Goal: Transaction & Acquisition: Purchase product/service

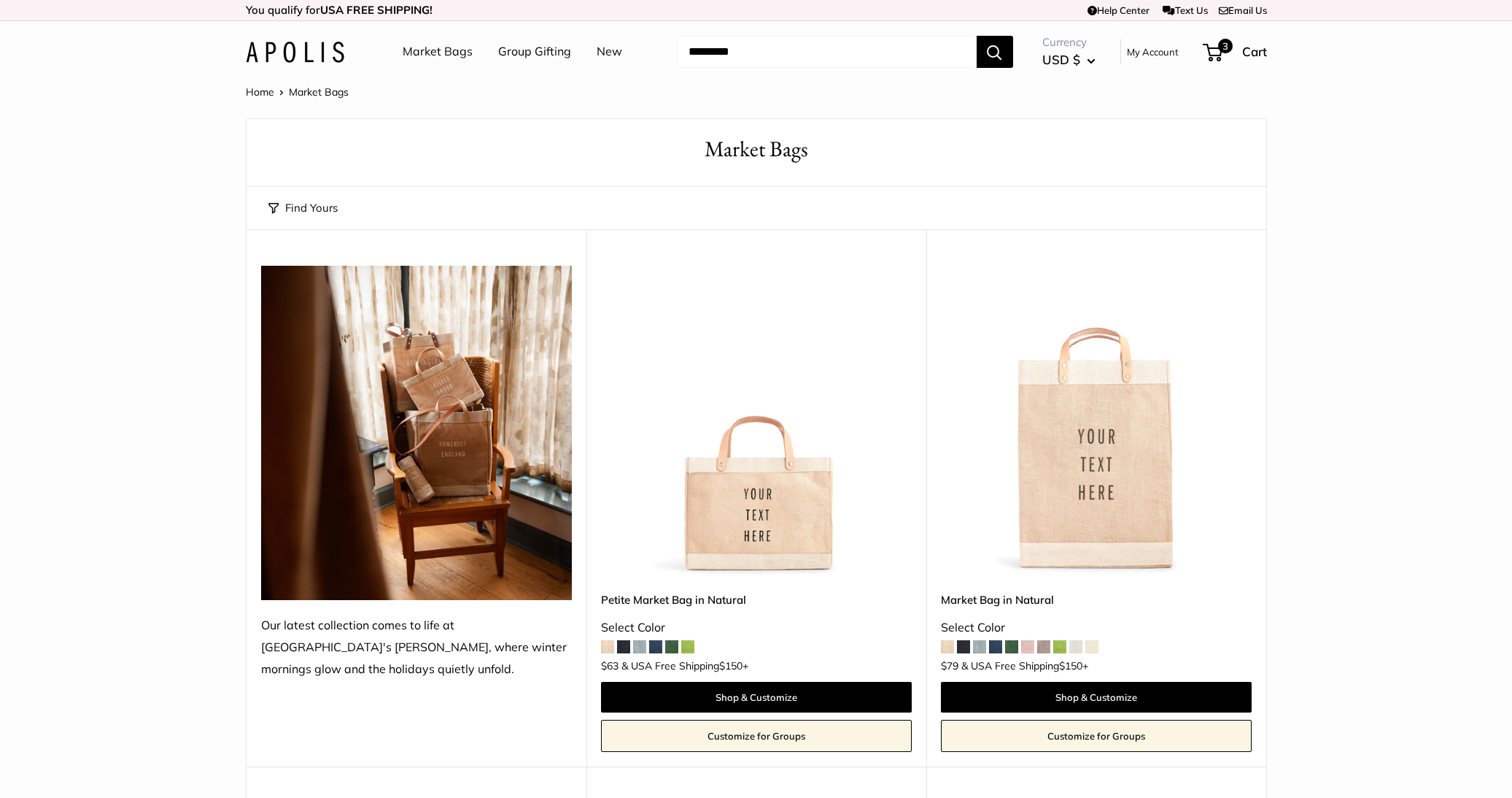
click at [0, 0] on img at bounding box center [0, 0] width 0 height 0
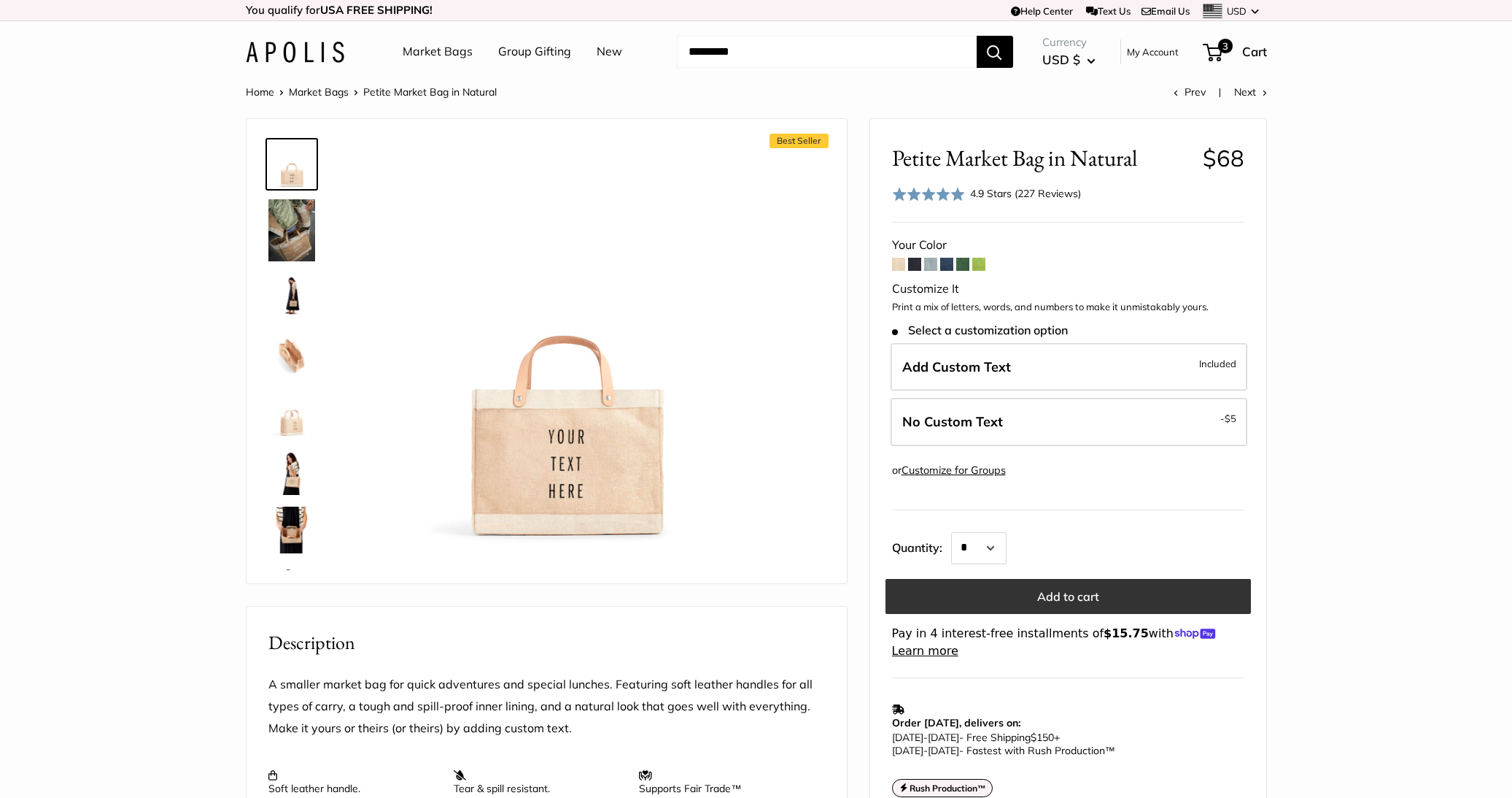
click at [1046, 601] on button "Add to cart" at bounding box center [1068, 596] width 365 height 35
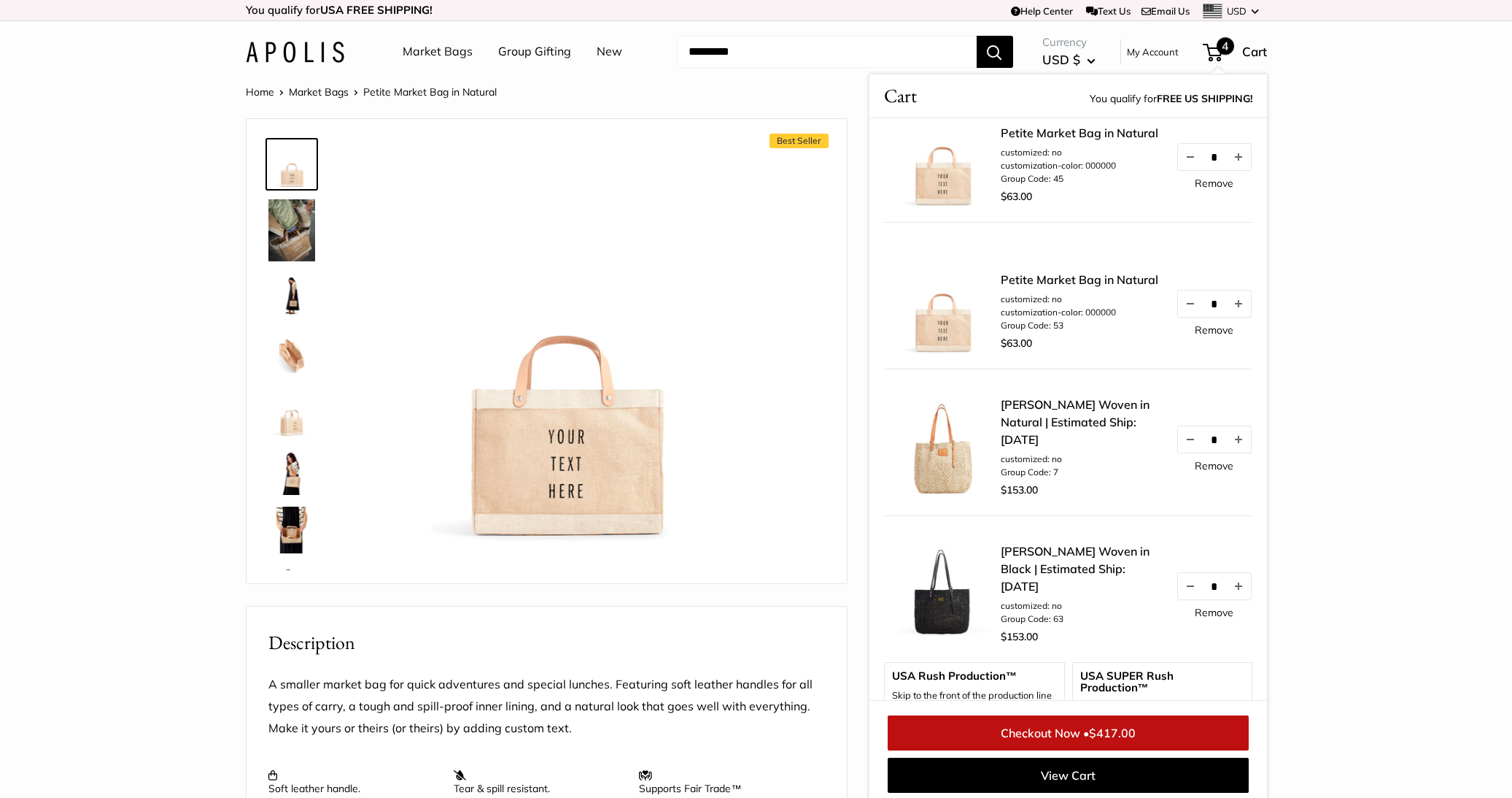
scroll to position [446, 0]
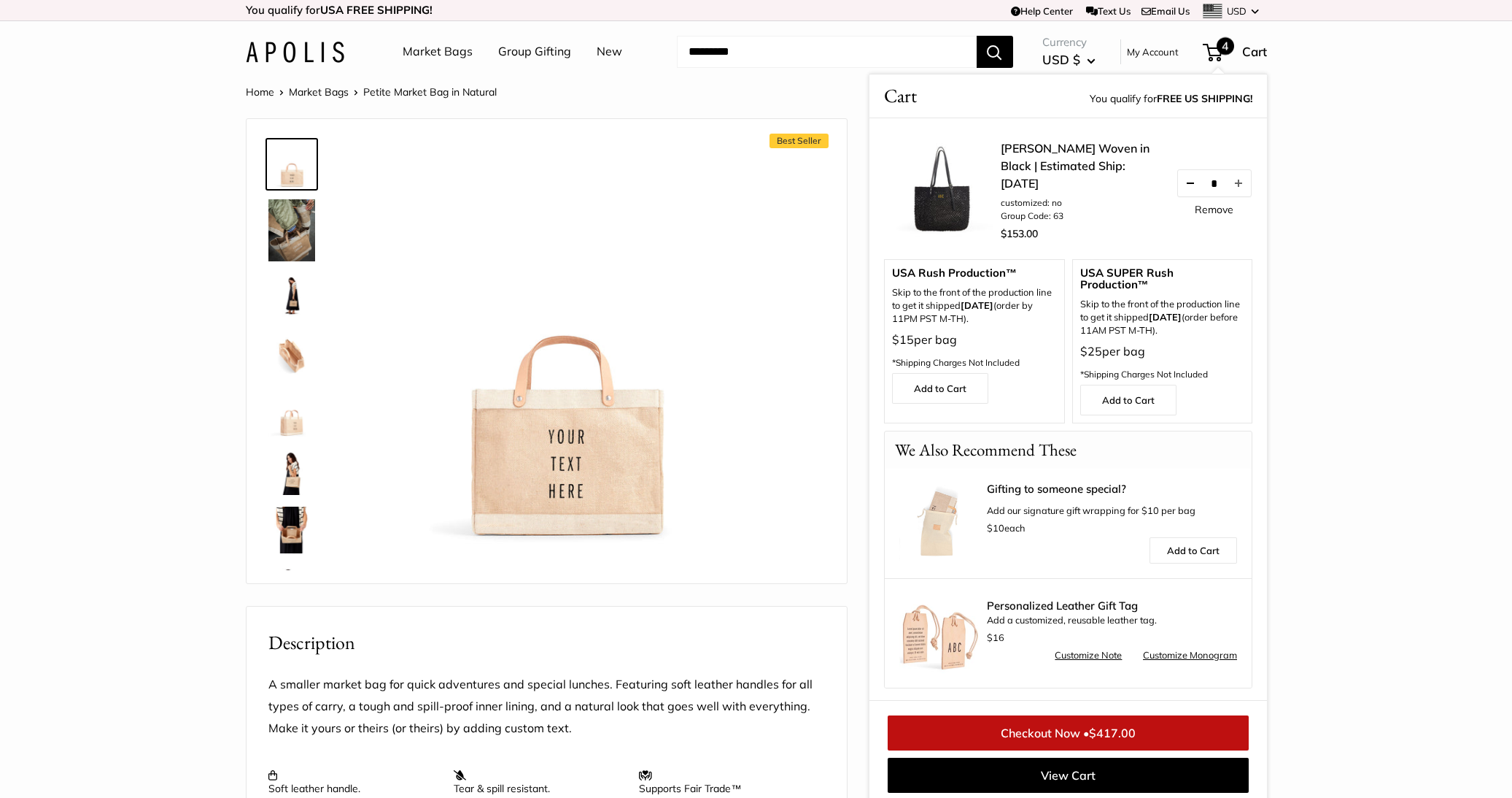
click at [1178, 186] on button "Decrease quantity by 1" at bounding box center [1190, 183] width 24 height 26
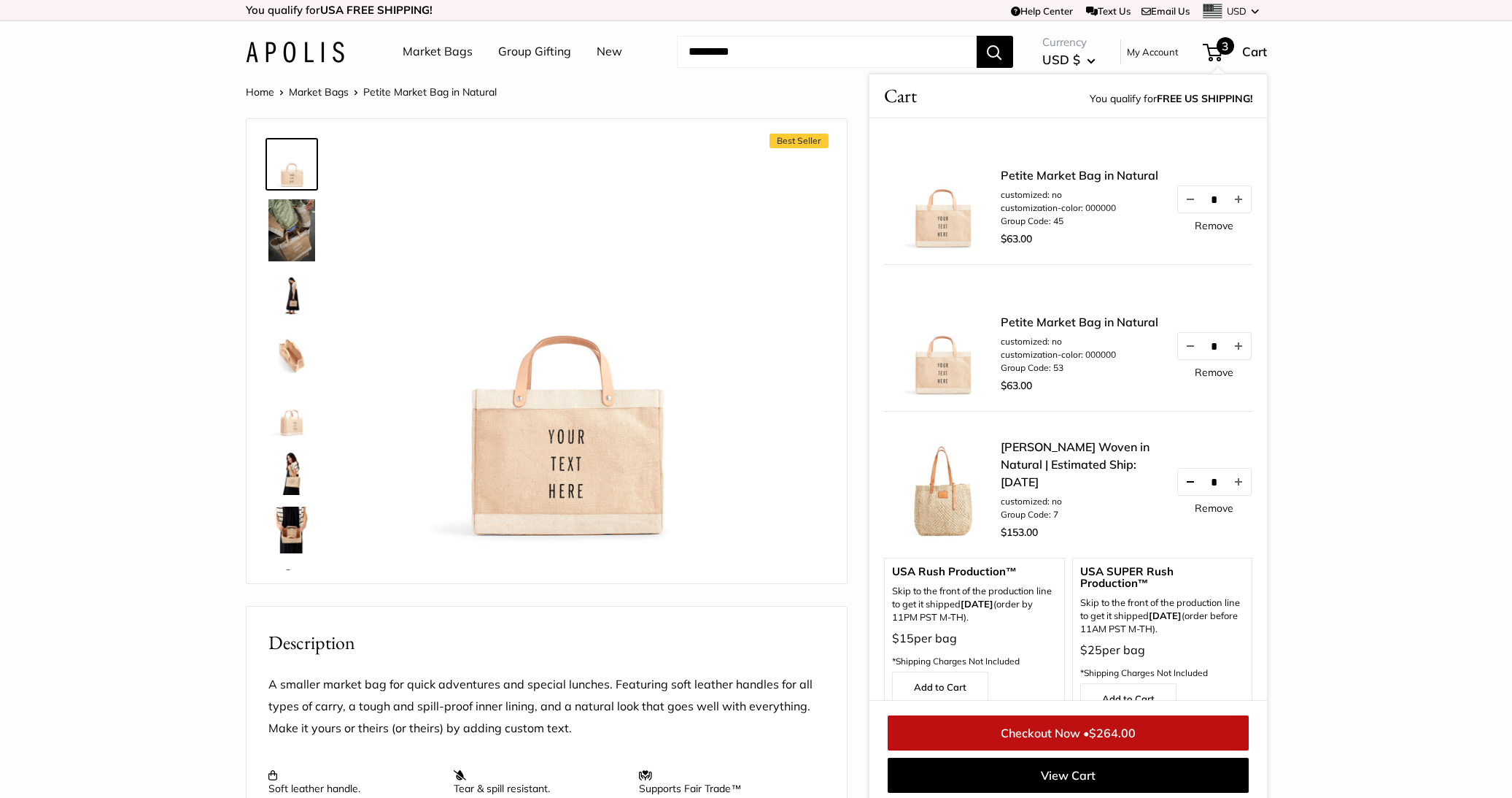
click at [1178, 489] on button "Decrease quantity by 1" at bounding box center [1190, 481] width 24 height 26
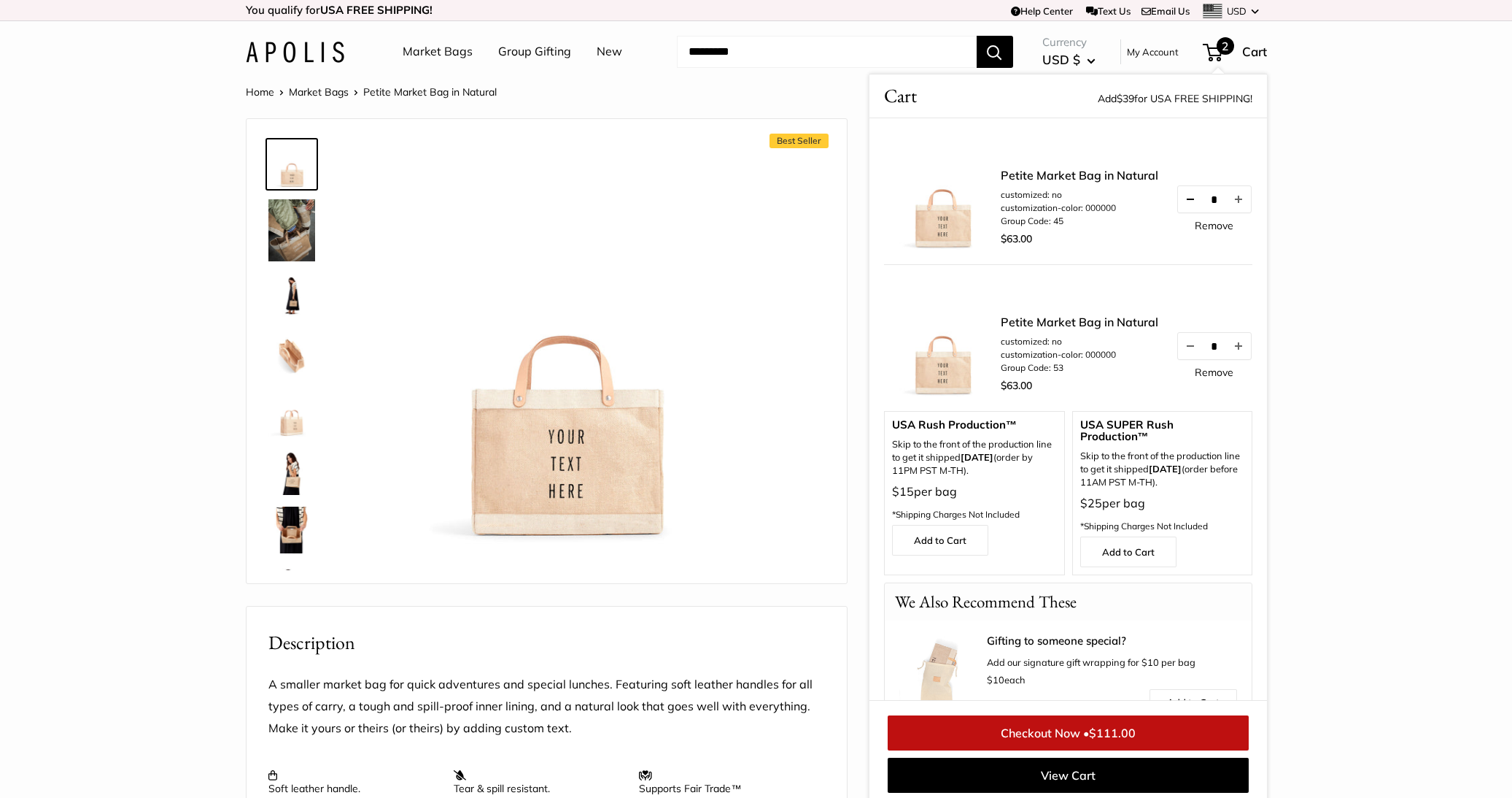
click at [1178, 186] on button "Decrease quantity by 1" at bounding box center [1190, 199] width 24 height 26
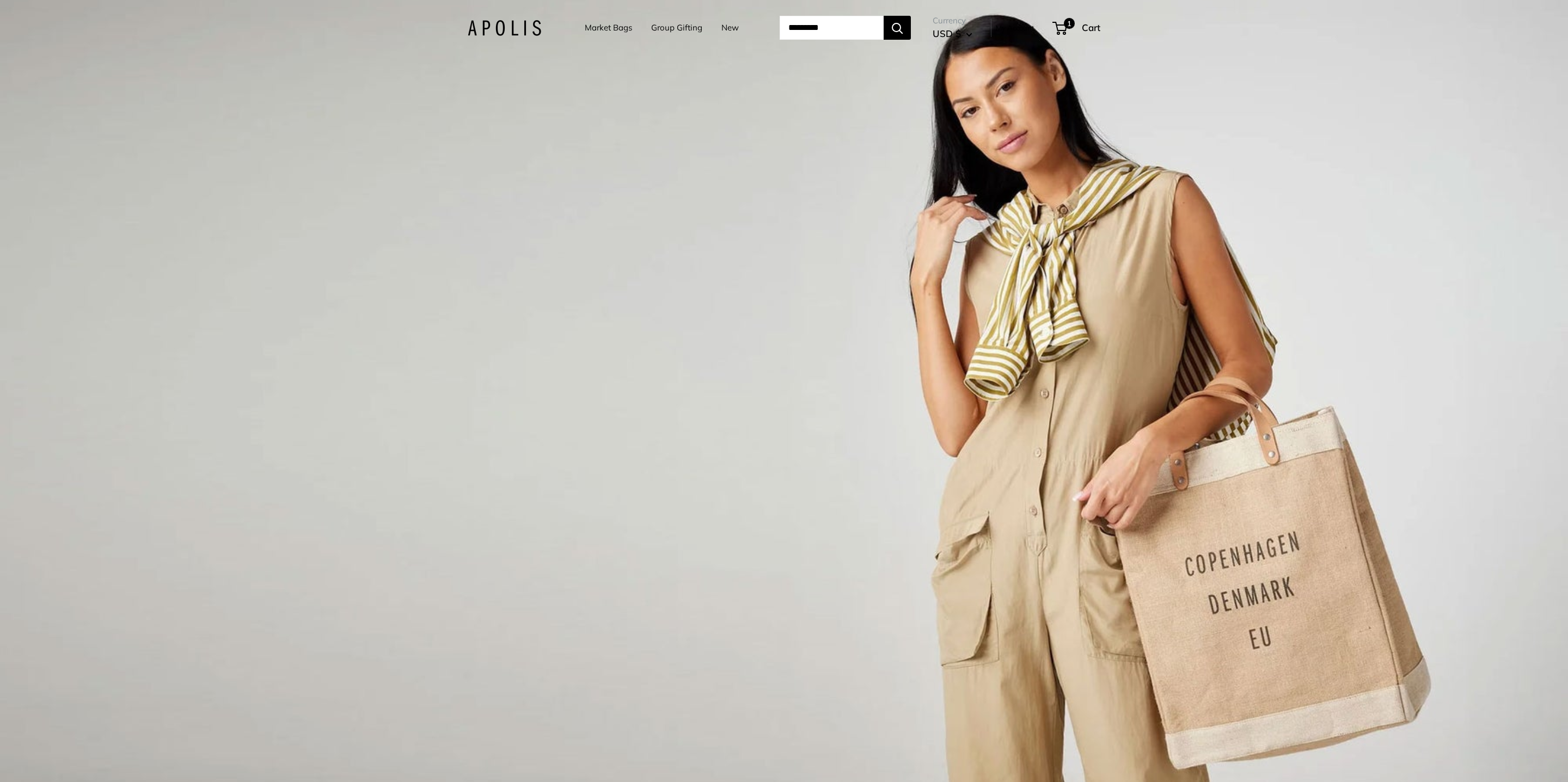
click at [655, 218] on div "1 / 3" at bounding box center [784, 391] width 1568 height 782
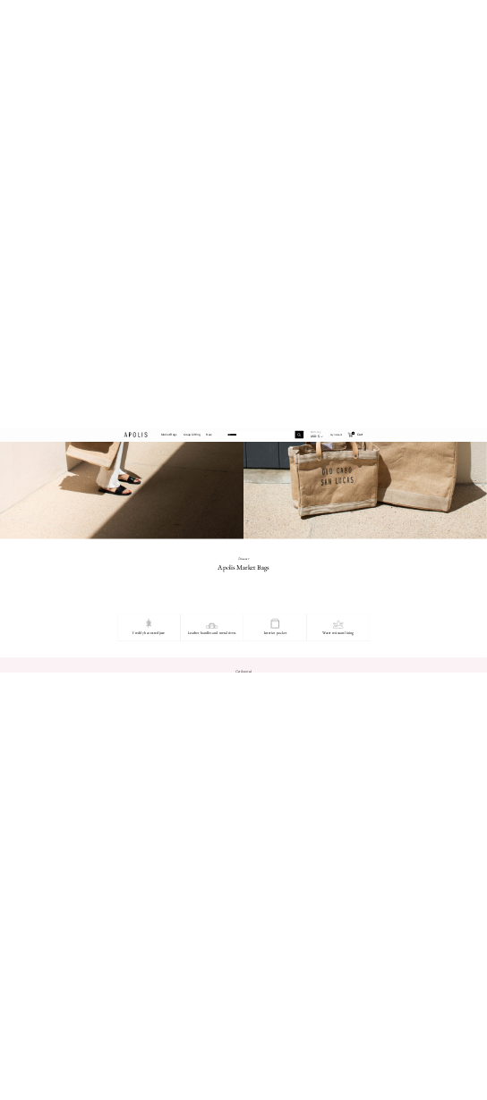
scroll to position [1428, 0]
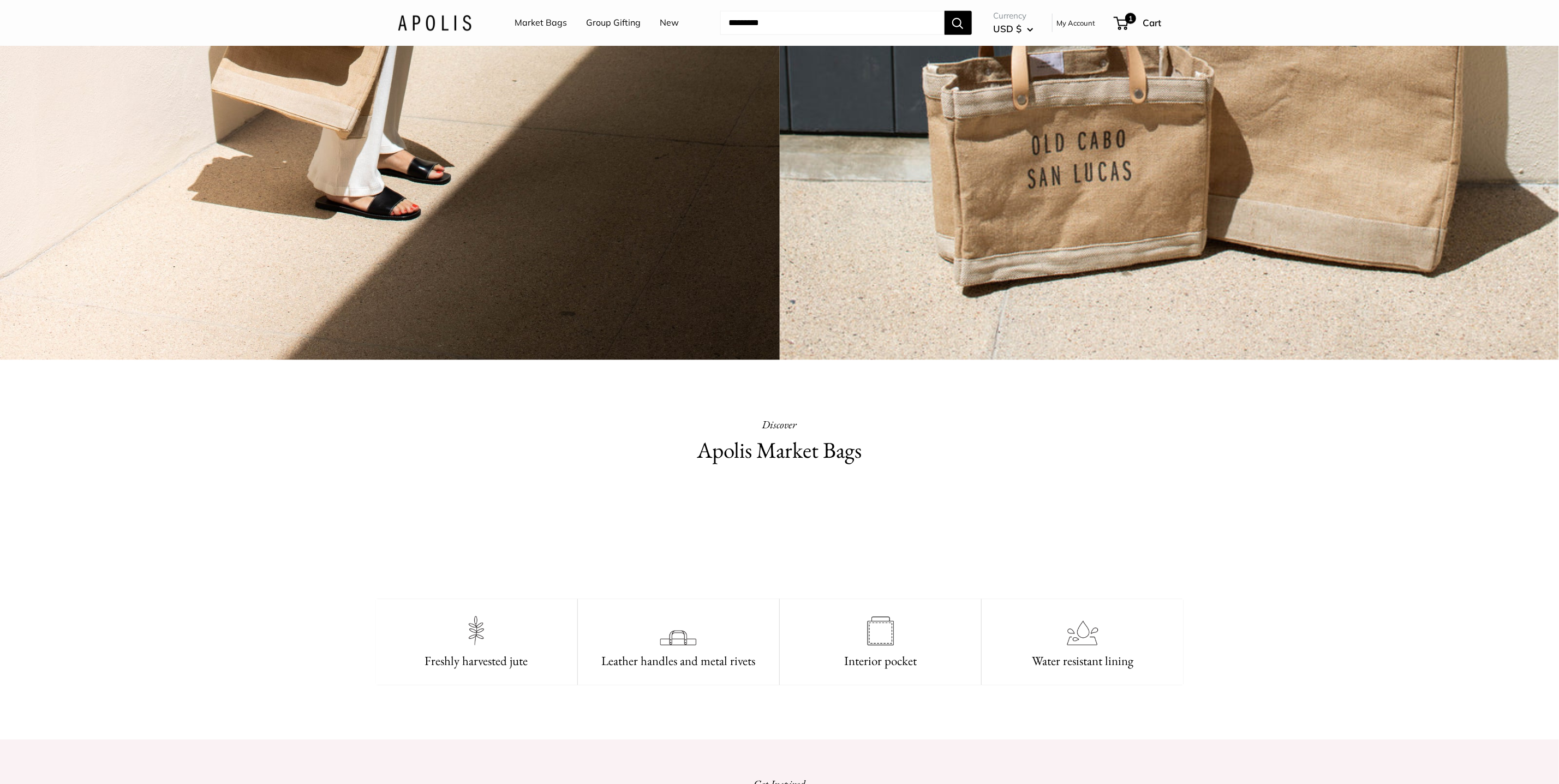
drag, startPoint x: 697, startPoint y: 267, endPoint x: 700, endPoint y: 276, distance: 9.5
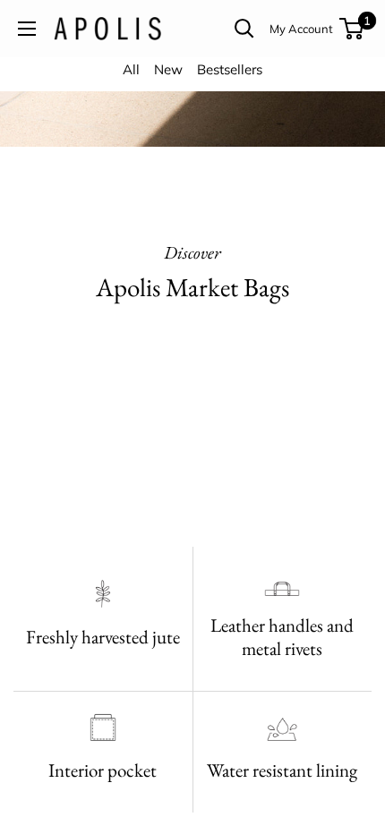
scroll to position [314, 0]
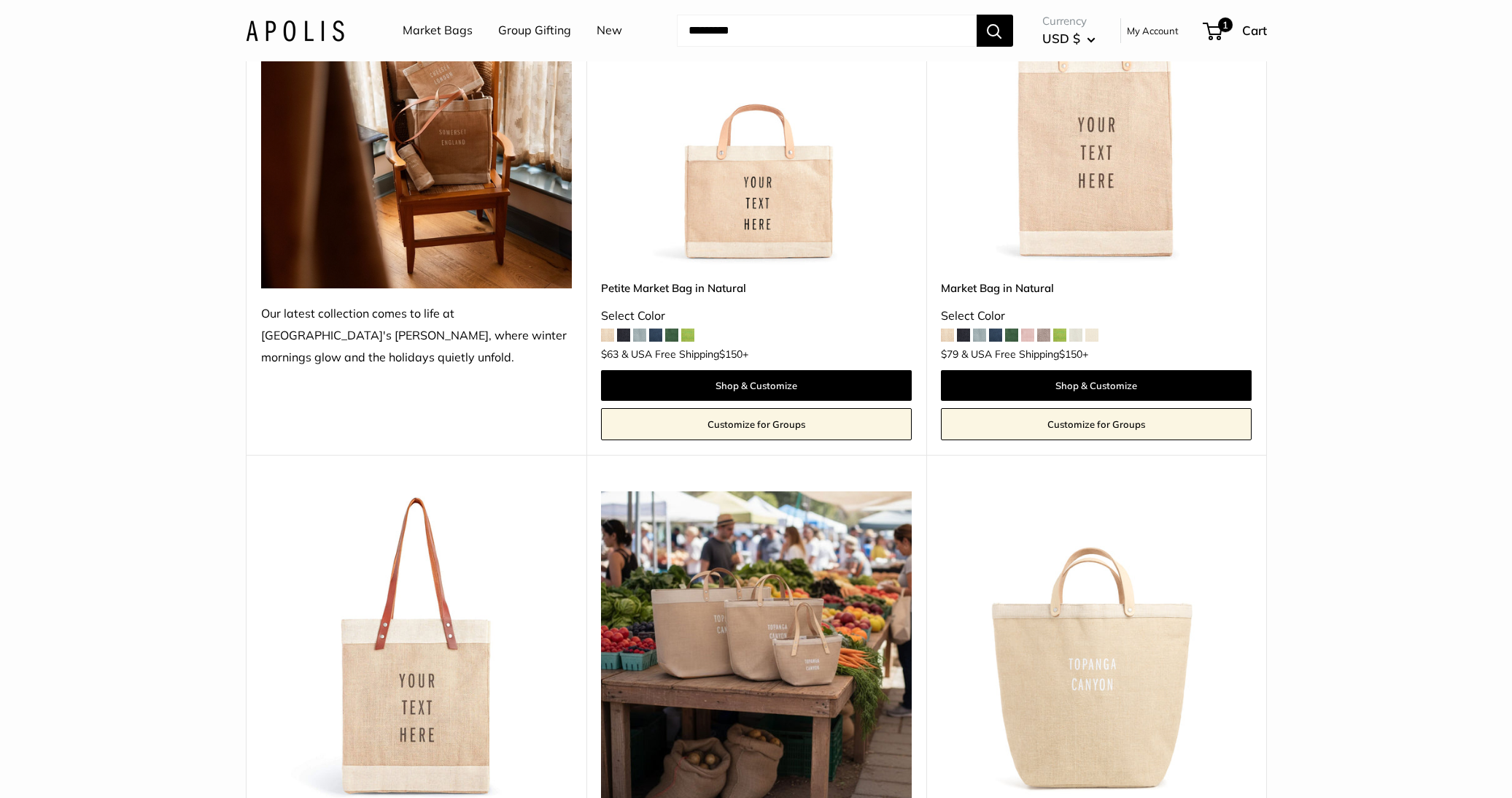
scroll to position [314, 0]
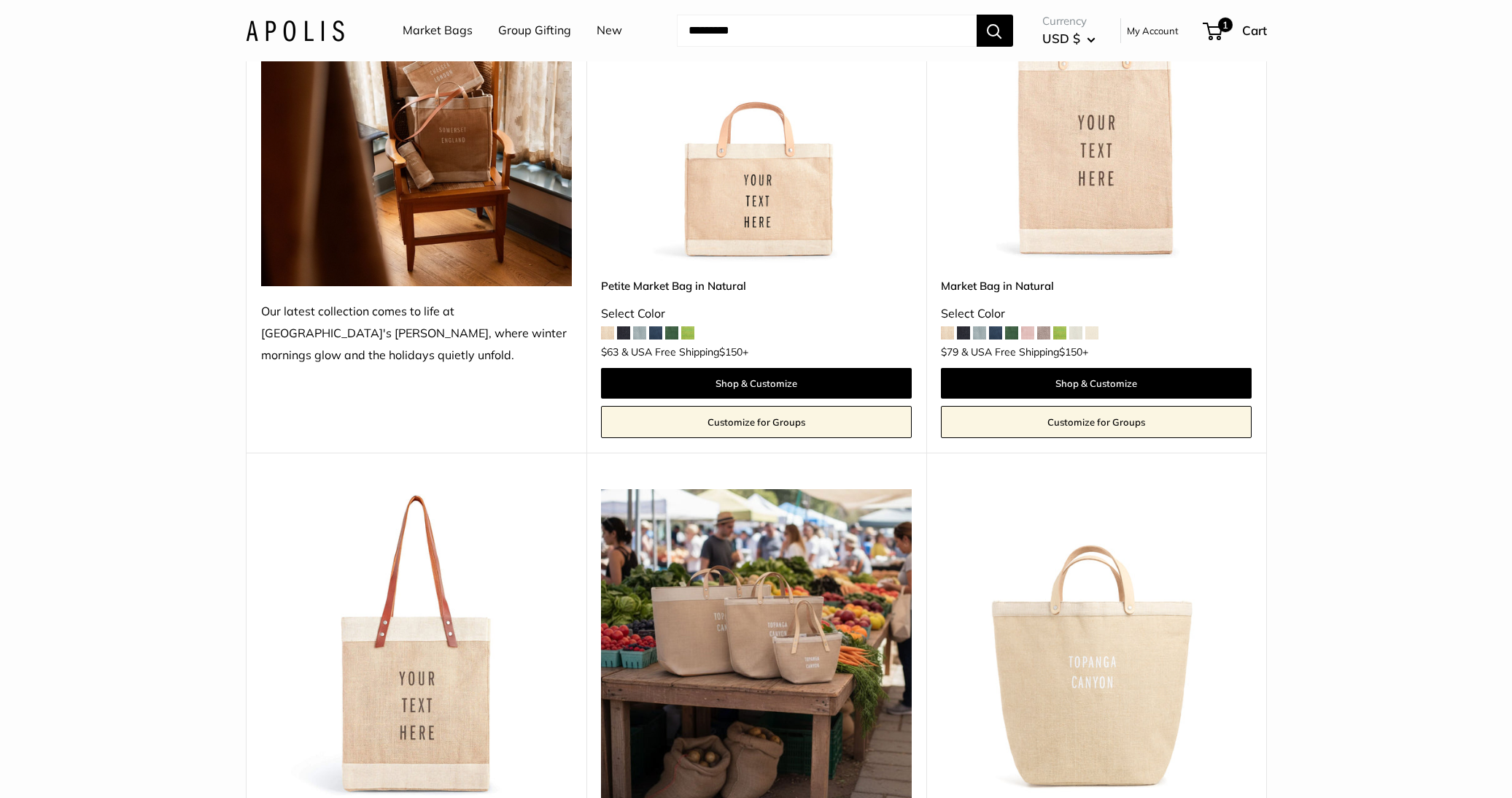
click at [740, 21] on input "Search..." at bounding box center [827, 30] width 300 height 32
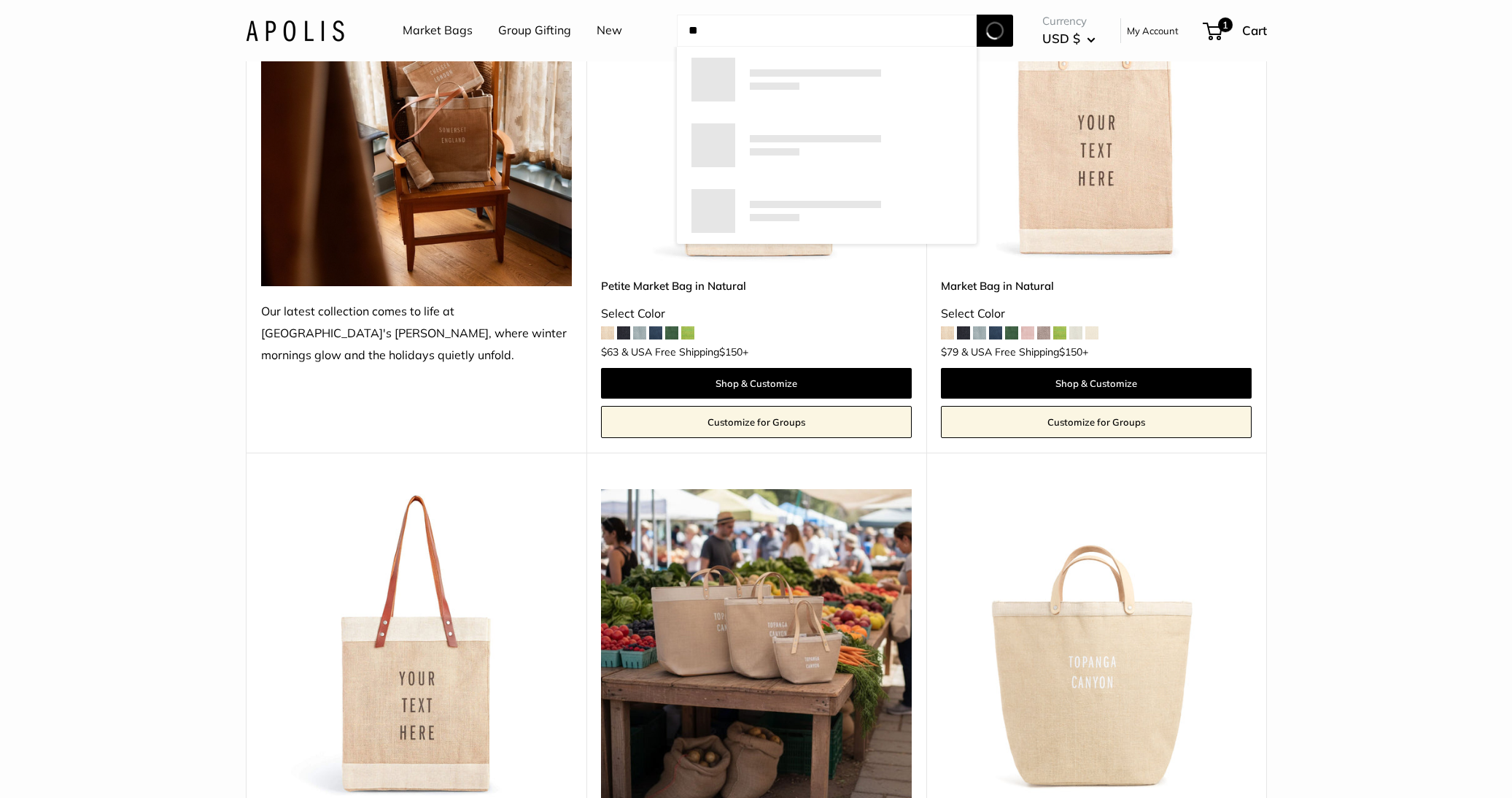
type input "*"
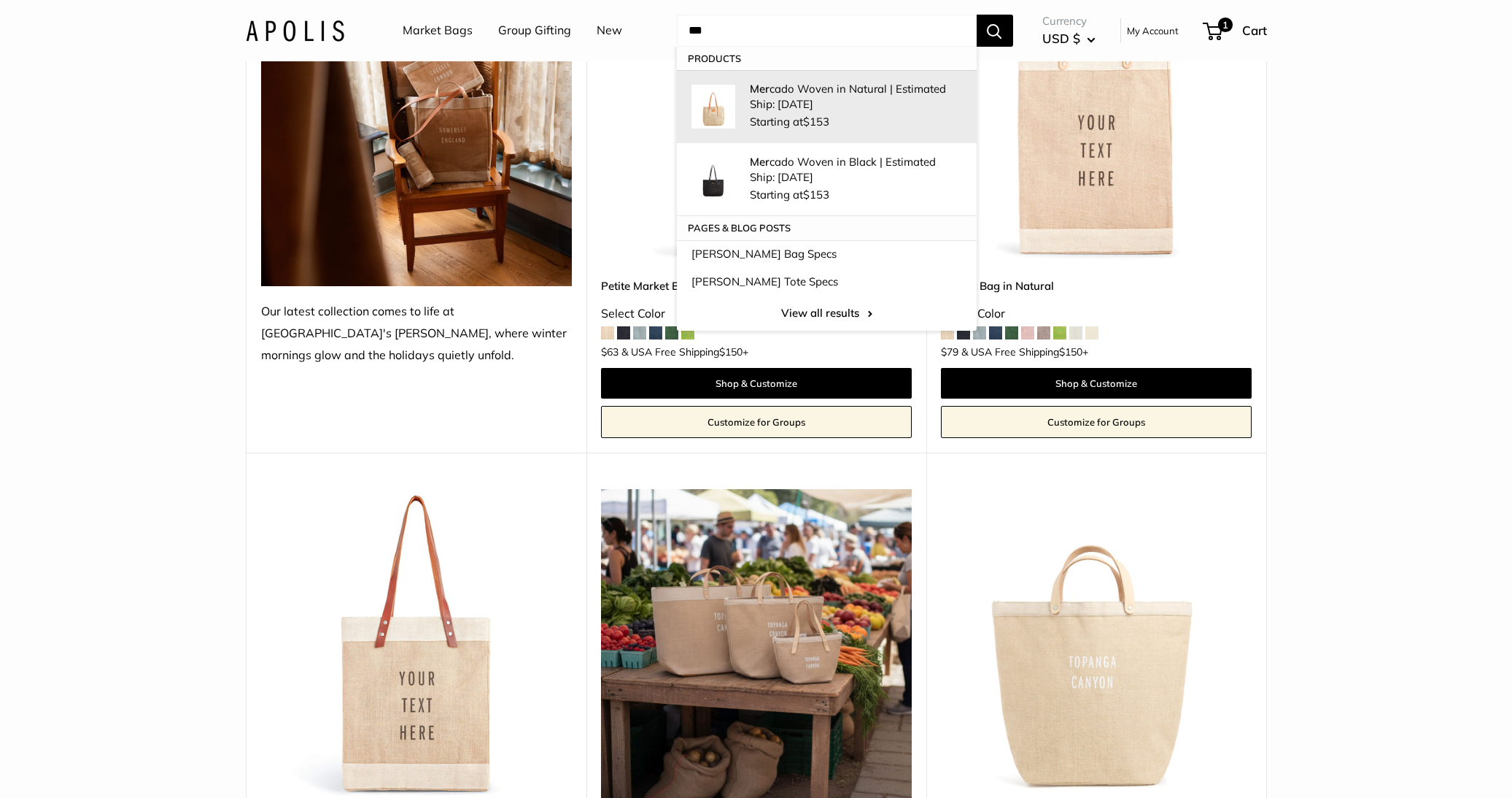
type input "***"
click at [767, 98] on p "Mer cado Woven in Natural | Estimated Ship: Oct. 19th" at bounding box center [855, 96] width 212 height 31
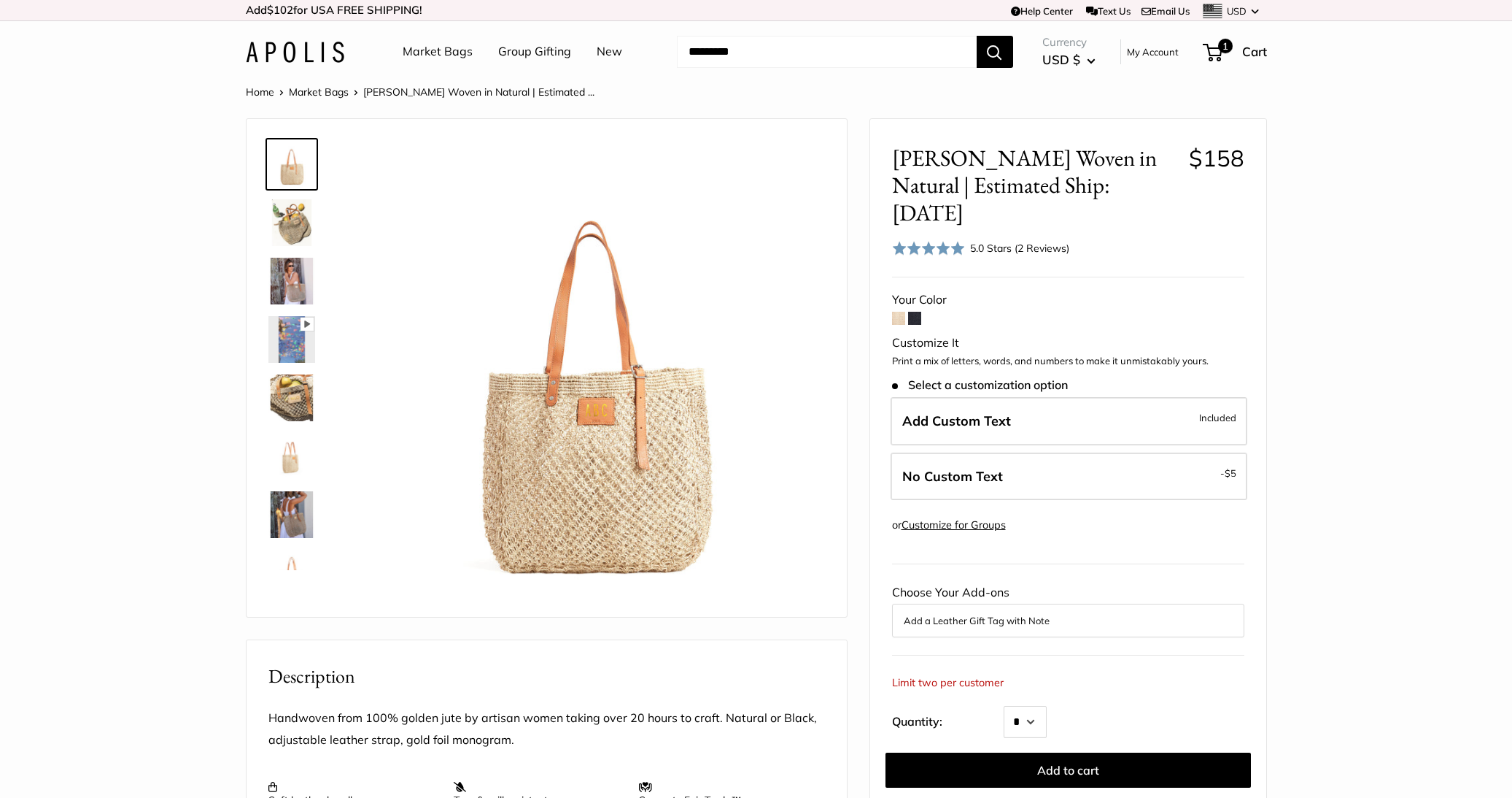
click at [281, 223] on img at bounding box center [291, 222] width 46 height 47
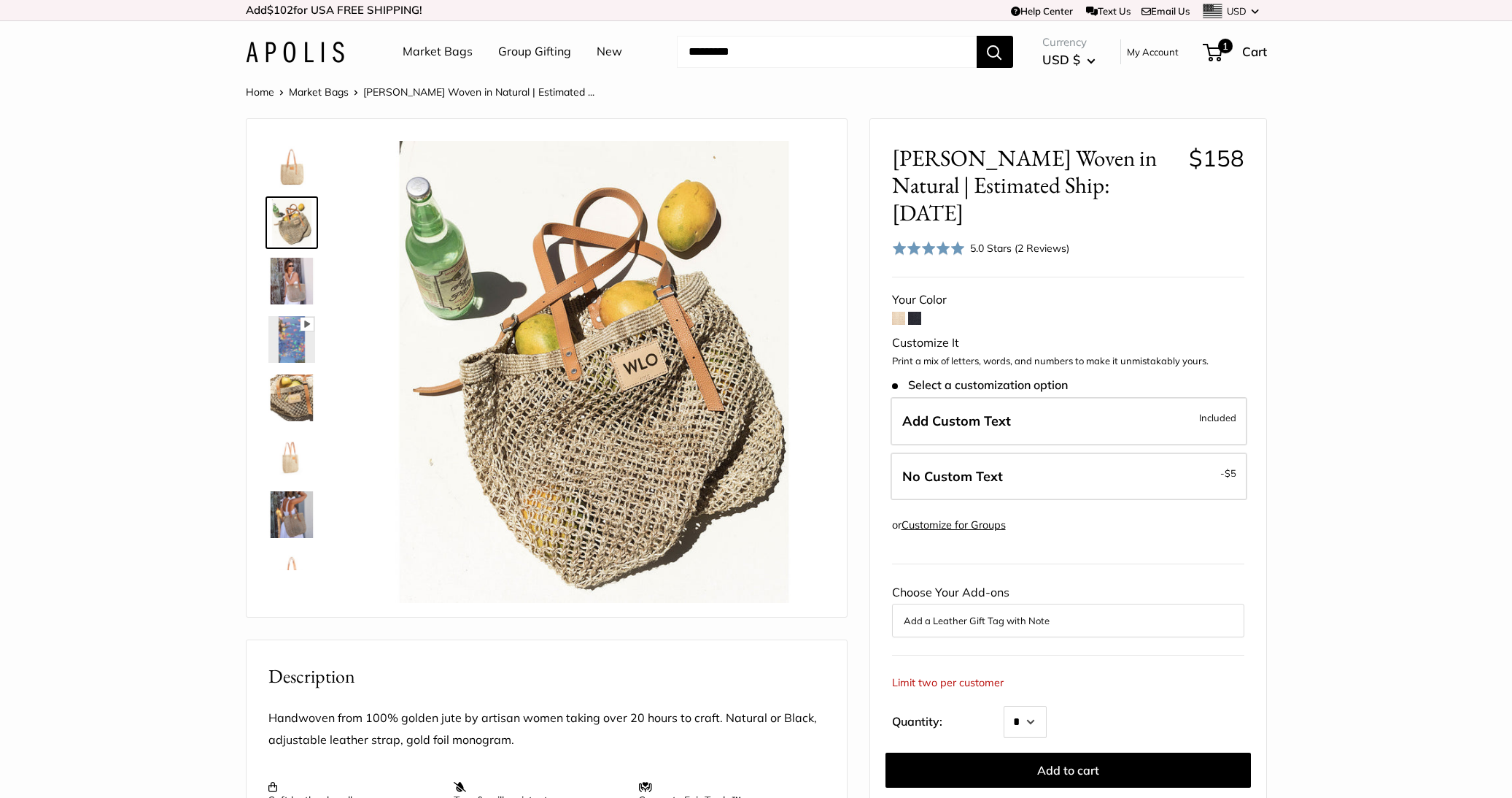
click at [738, 56] on input "Search..." at bounding box center [827, 51] width 300 height 32
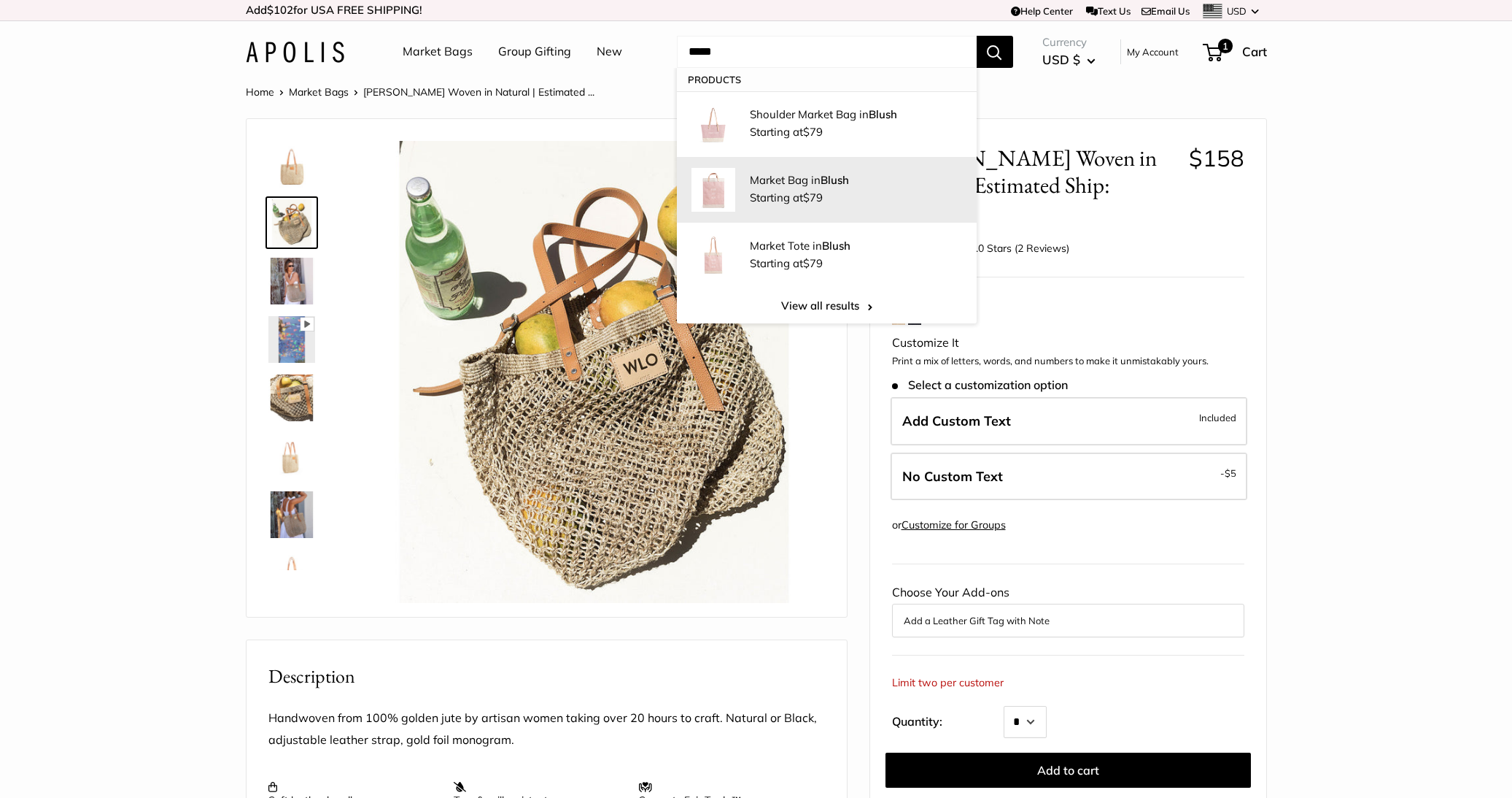
type input "*****"
click at [812, 187] on div "Market Bag in Blush Starting at $79" at bounding box center [855, 190] width 212 height 36
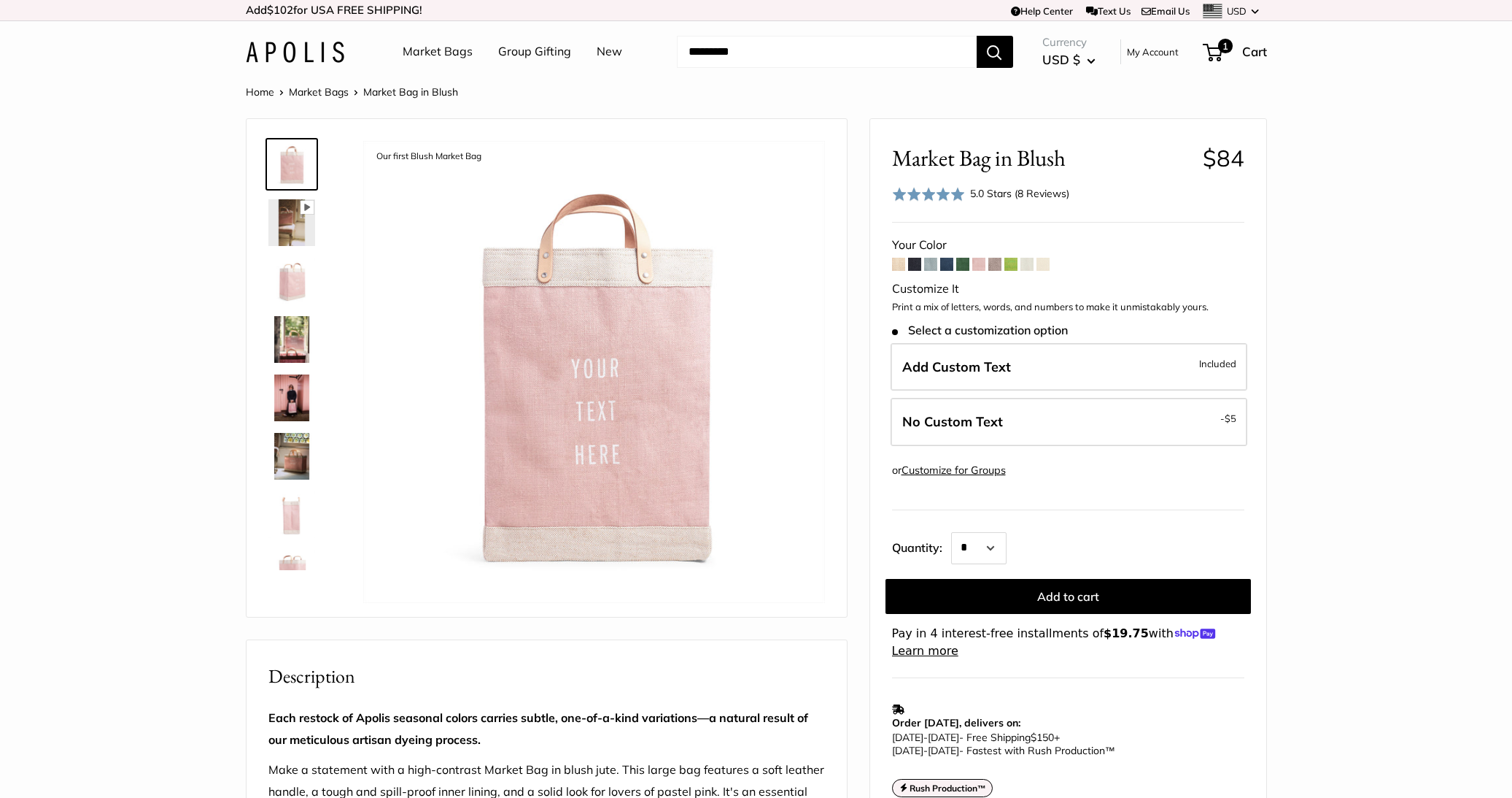
click at [291, 409] on img at bounding box center [291, 397] width 46 height 47
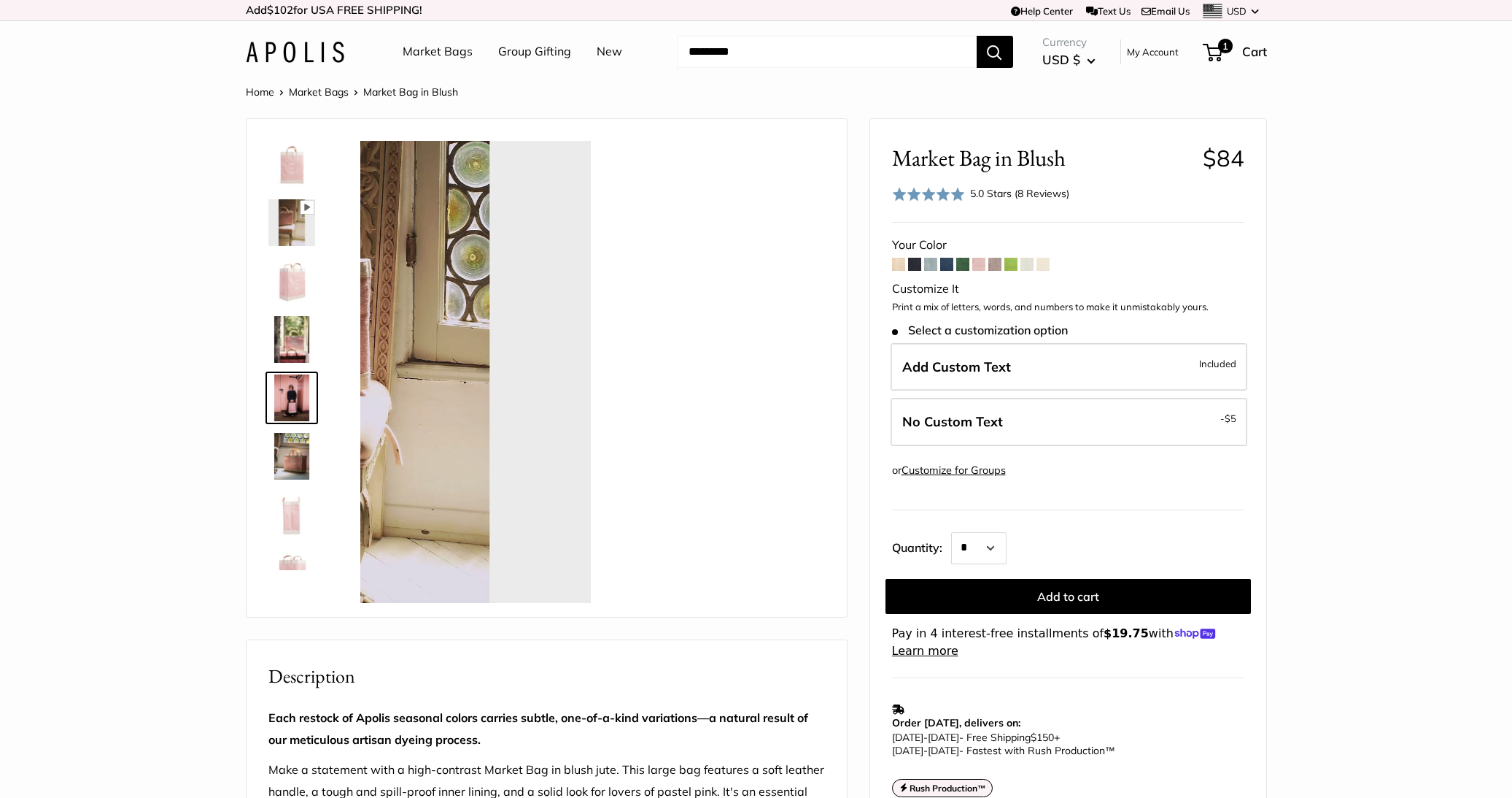
scroll to position [46, 0]
